Goal: Task Accomplishment & Management: Manage account settings

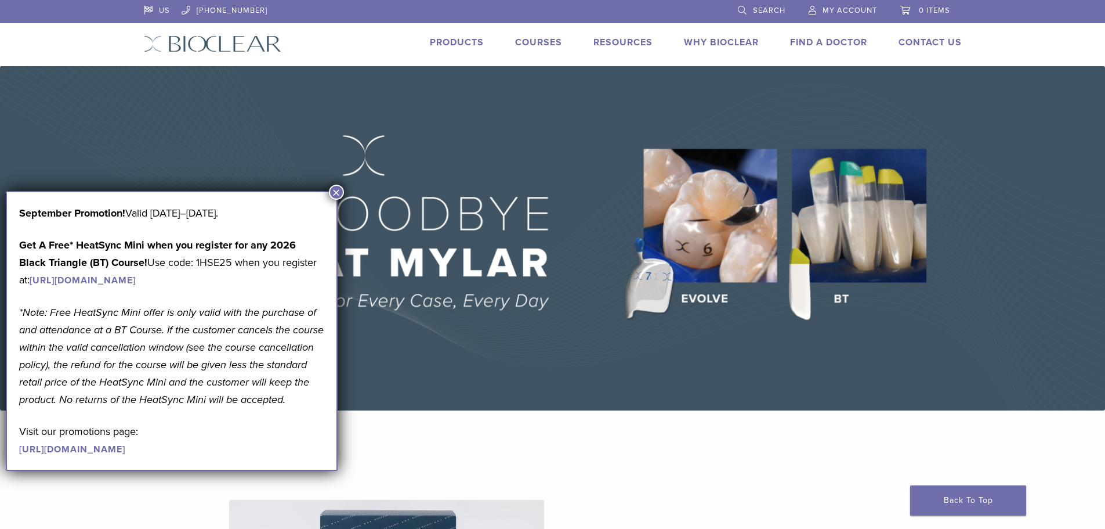
click at [833, 6] on span "My Account" at bounding box center [850, 10] width 55 height 9
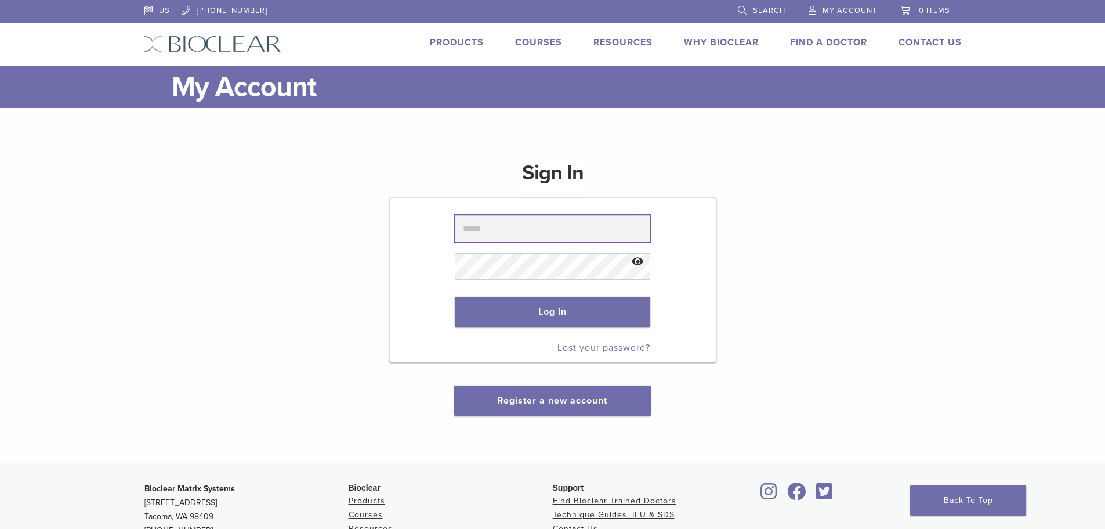
click at [592, 228] on input "text" at bounding box center [553, 228] width 196 height 27
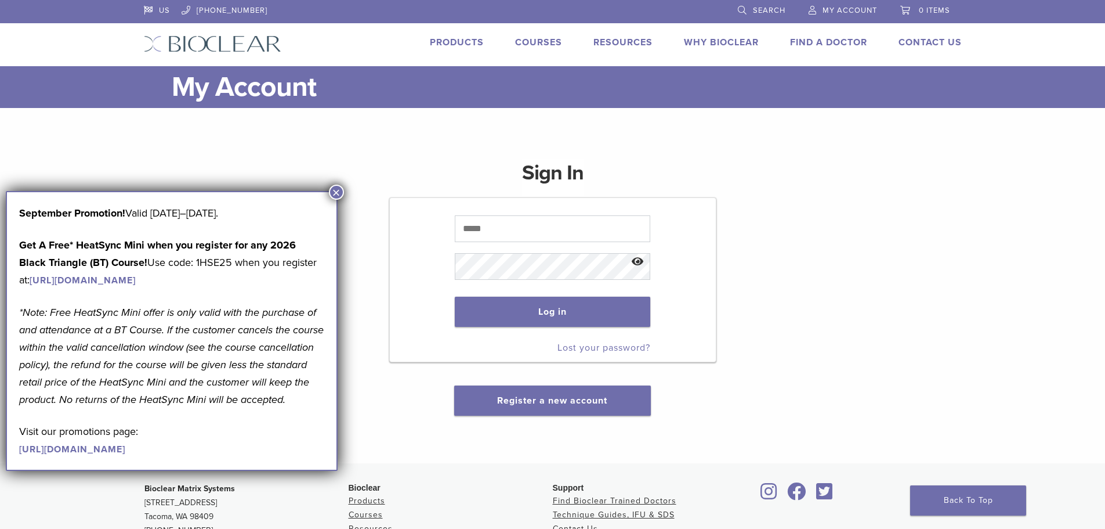
click at [334, 188] on button "×" at bounding box center [336, 192] width 15 height 15
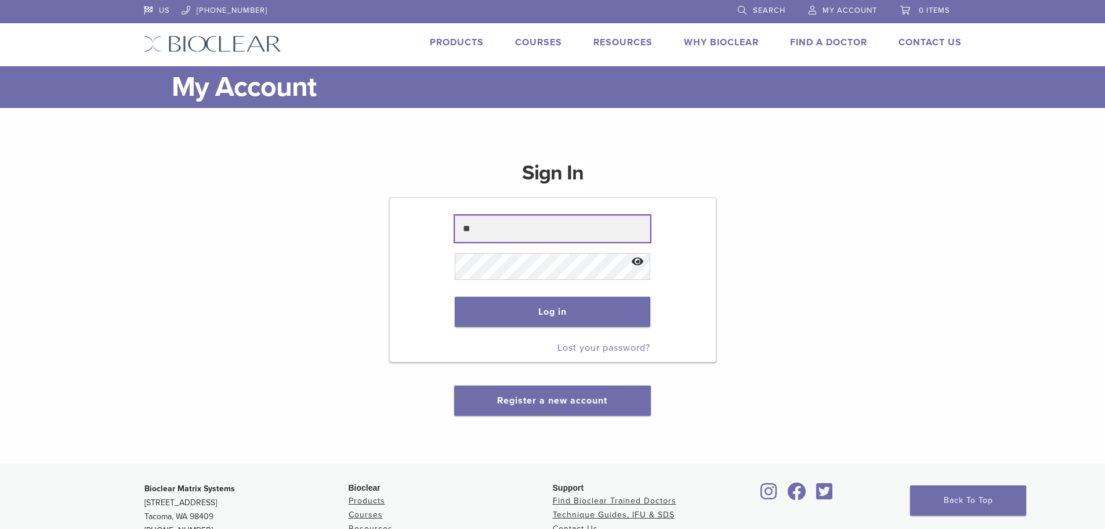
type input "*"
type input "**********"
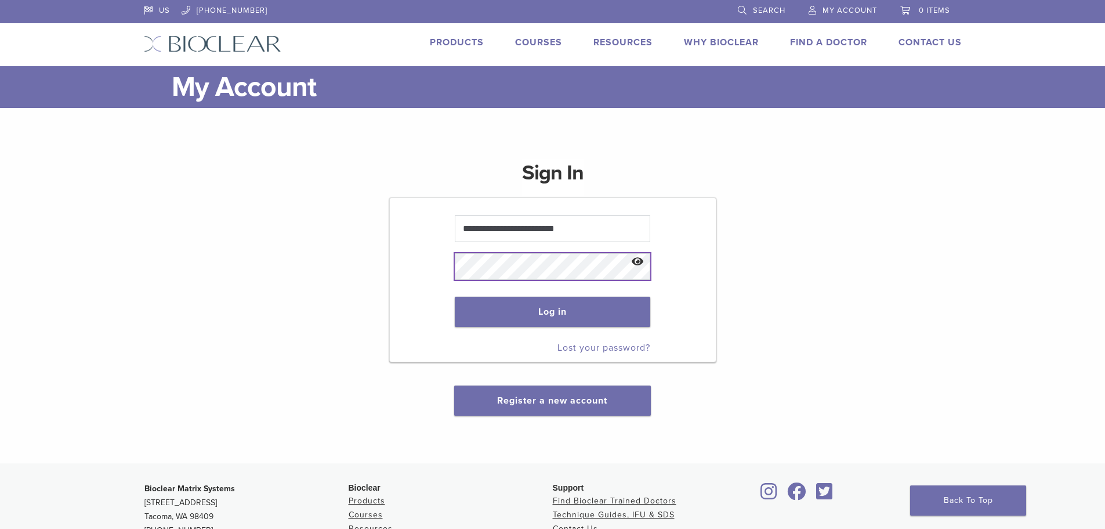
click at [404, 265] on form "**********" at bounding box center [552, 279] width 327 height 165
click at [639, 259] on button "Show password" at bounding box center [637, 262] width 25 height 30
click at [455, 296] on button "Log in" at bounding box center [553, 311] width 196 height 30
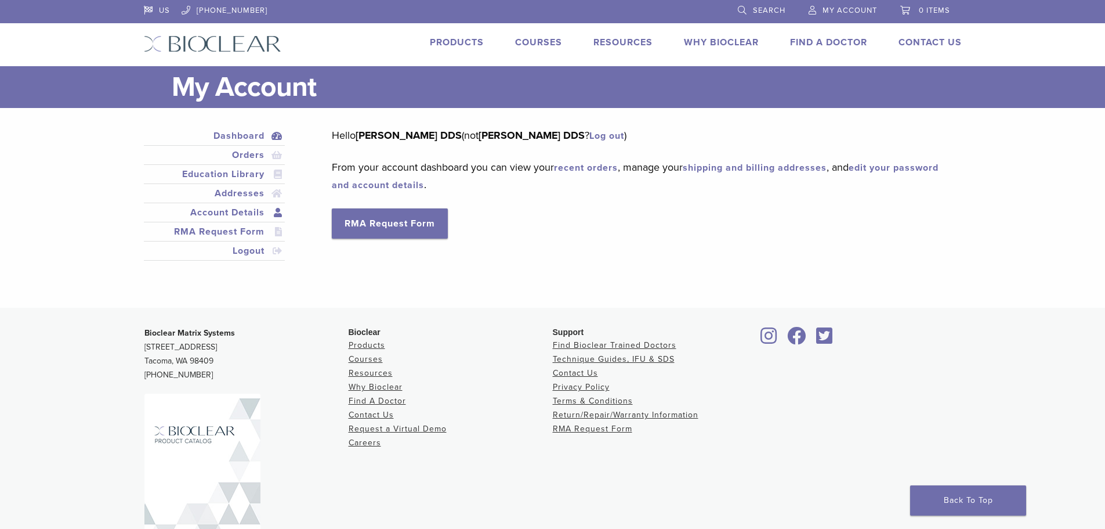
click at [230, 212] on link "Account Details" at bounding box center [214, 212] width 137 height 14
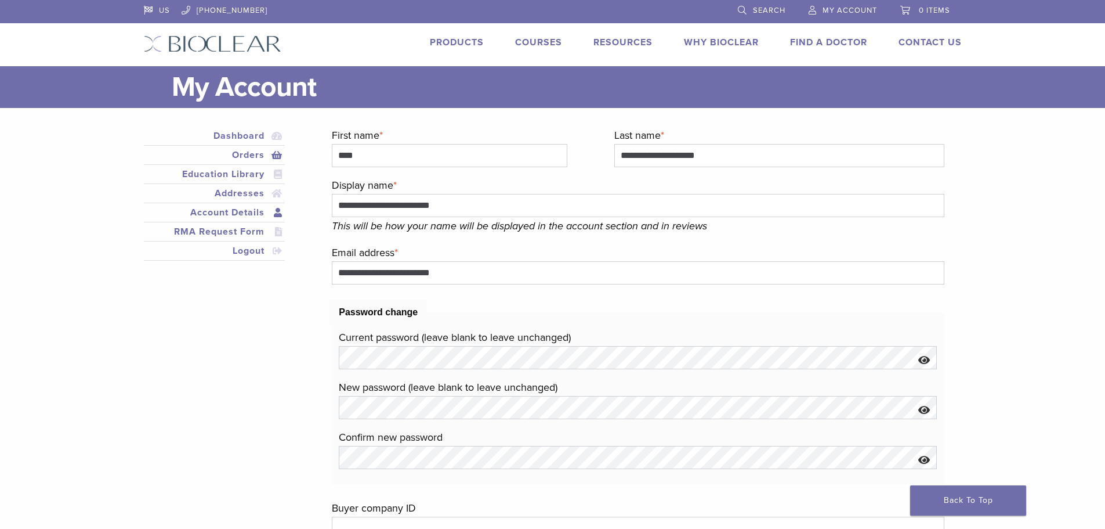
click at [244, 154] on link "Orders" at bounding box center [214, 155] width 137 height 14
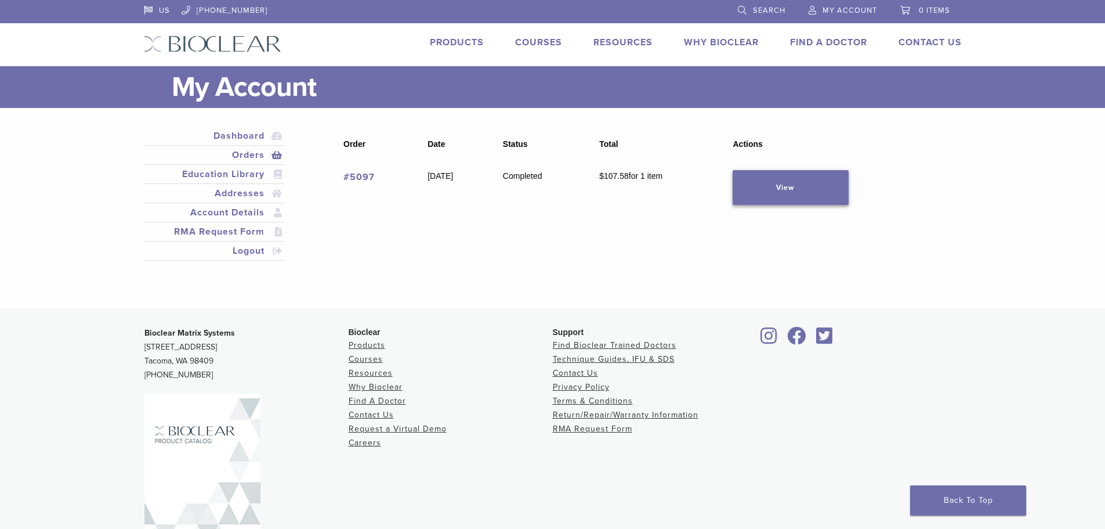
click at [799, 196] on link "View" at bounding box center [791, 187] width 116 height 35
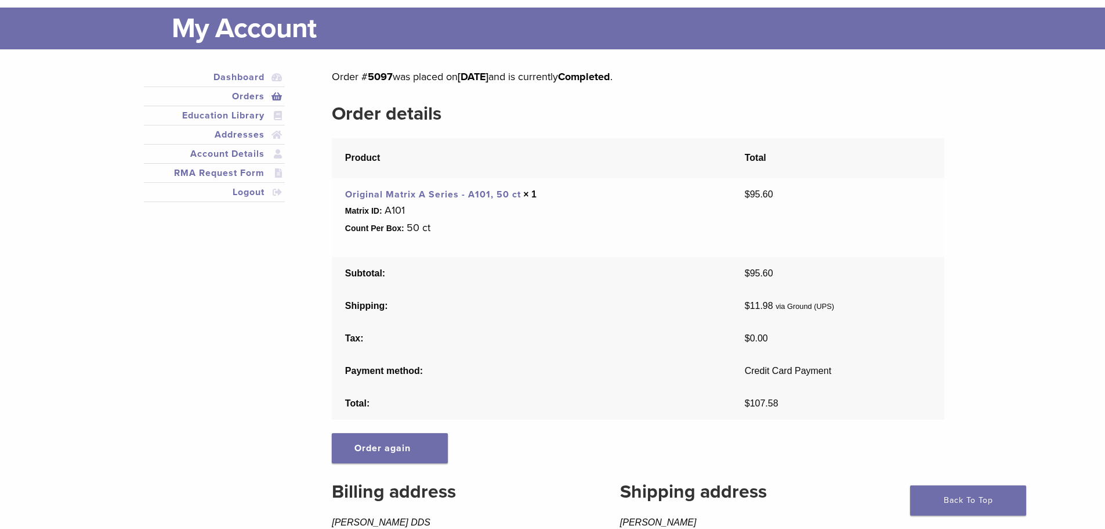
scroll to position [58, 0]
click at [243, 75] on link "Dashboard" at bounding box center [214, 78] width 137 height 14
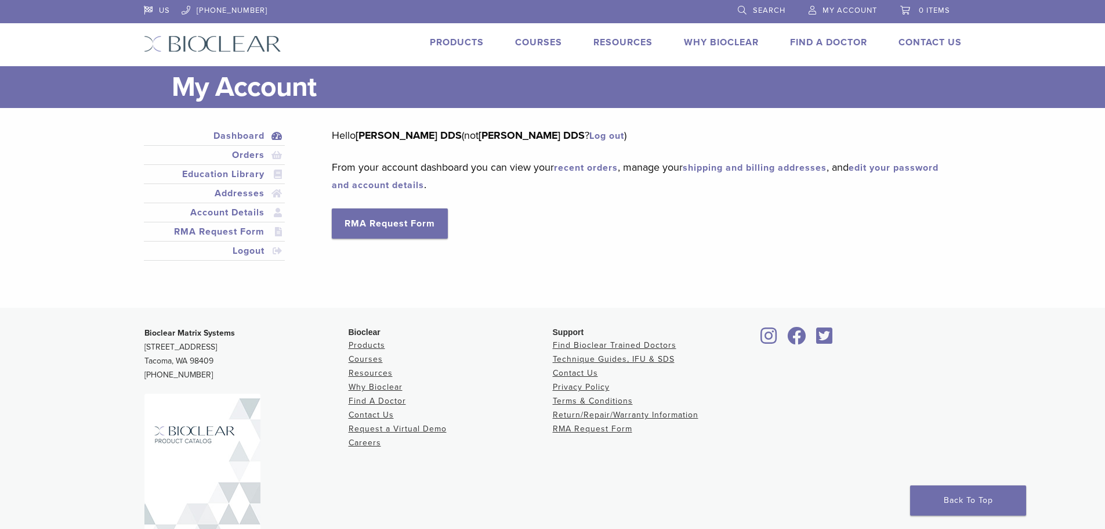
drag, startPoint x: 204, startPoint y: 372, endPoint x: 147, endPoint y: 378, distance: 57.2
click at [147, 378] on p "Bioclear Matrix Systems [STREET_ADDRESS] [PHONE_NUMBER]" at bounding box center [246, 354] width 204 height 56
click at [178, 376] on p "Bioclear Matrix Systems [STREET_ADDRESS] [PHONE_NUMBER]" at bounding box center [246, 354] width 204 height 56
click at [246, 192] on link "Addresses" at bounding box center [214, 193] width 137 height 14
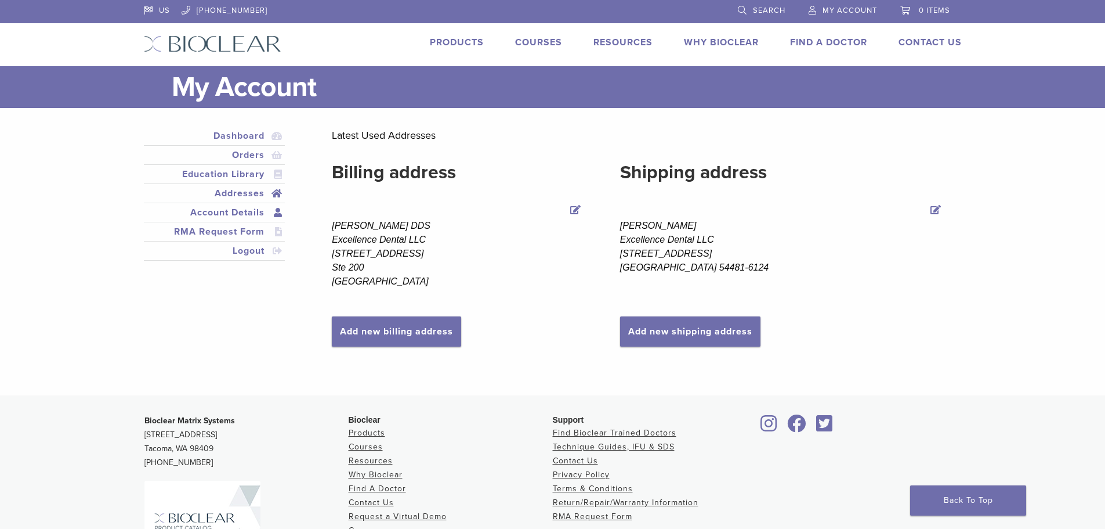
click at [247, 214] on link "Account Details" at bounding box center [214, 212] width 137 height 14
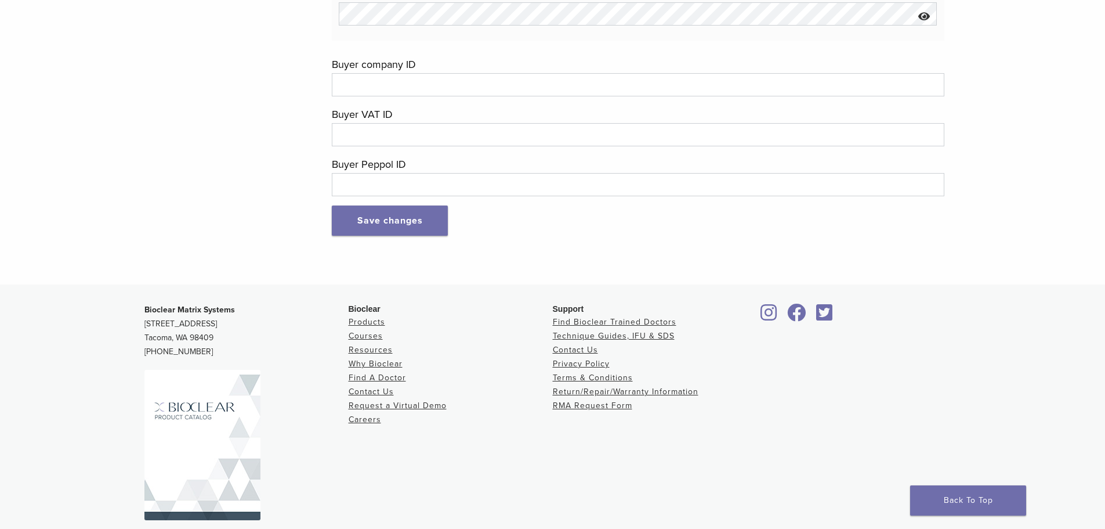
scroll to position [476, 0]
